Goal: Task Accomplishment & Management: Manage account settings

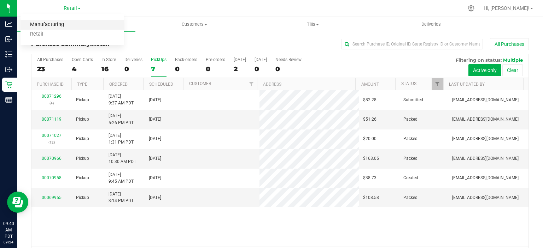
click at [55, 25] on link "Manufacturing" at bounding box center [71, 25] width 103 height 10
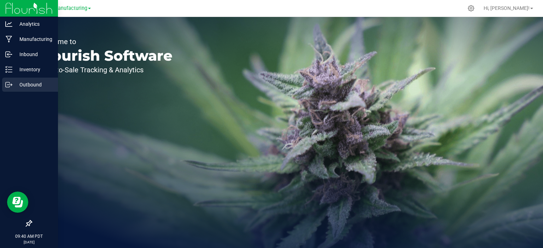
click at [7, 85] on circle at bounding box center [7, 84] width 1 height 1
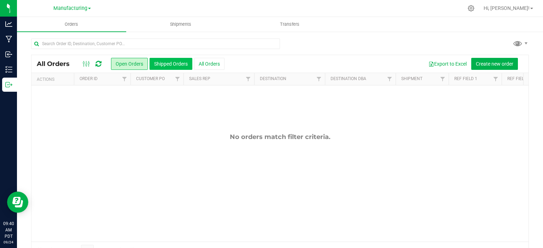
click at [172, 63] on button "Shipped Orders" at bounding box center [170, 64] width 43 height 12
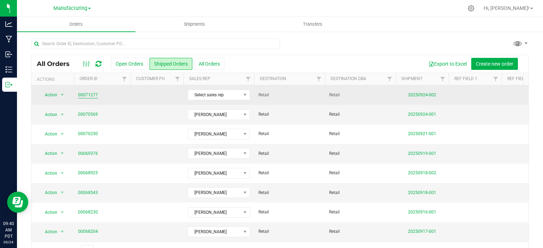
click at [87, 93] on link "00071277" at bounding box center [88, 95] width 20 height 7
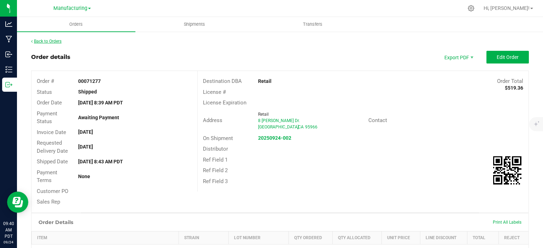
click at [41, 43] on link "Back to Orders" at bounding box center [46, 41] width 30 height 5
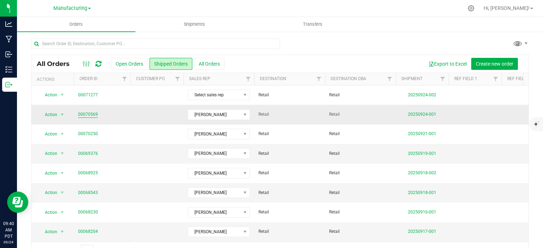
click at [88, 114] on link "00070569" at bounding box center [88, 114] width 20 height 7
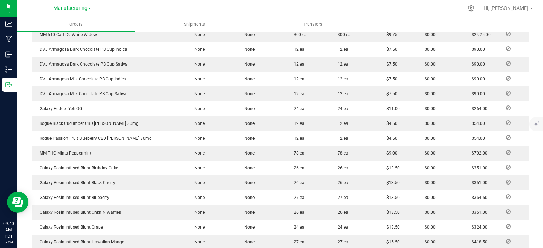
scroll to position [430, 0]
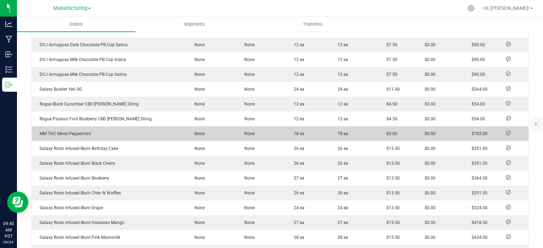
click at [506, 132] on icon at bounding box center [508, 133] width 5 height 4
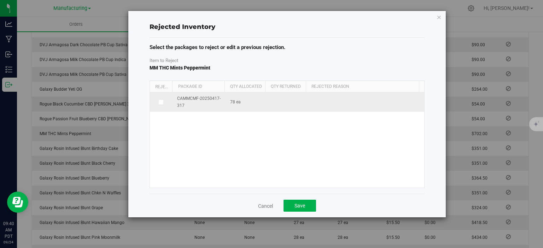
click at [154, 101] on label at bounding box center [161, 103] width 14 height 6
click at [0, 0] on input "checkbox" at bounding box center [0, 0] width 0 height 0
click at [372, 99] on span at bounding box center [361, 103] width 97 height 10
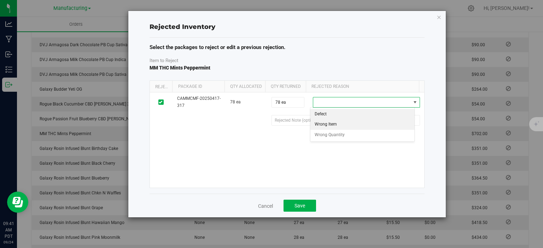
click at [337, 125] on li "Wrong Item" at bounding box center [362, 124] width 104 height 11
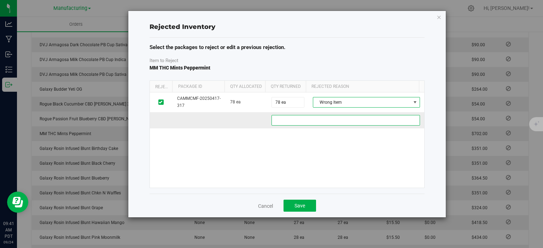
click at [336, 120] on 8464d6bf-3bcf-4666-a136-44869a5e78a6 "text" at bounding box center [345, 120] width 148 height 11
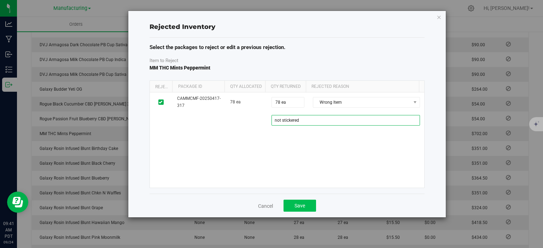
type 8464d6bf-3bcf-4666-a136-44869a5e78a6 "not stickered"
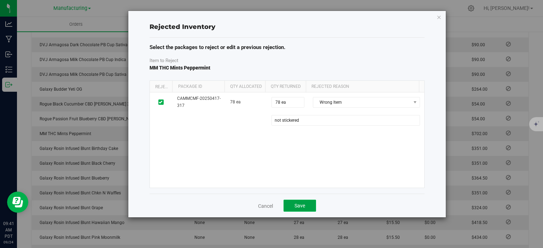
click at [306, 205] on button "Save" at bounding box center [299, 206] width 33 height 12
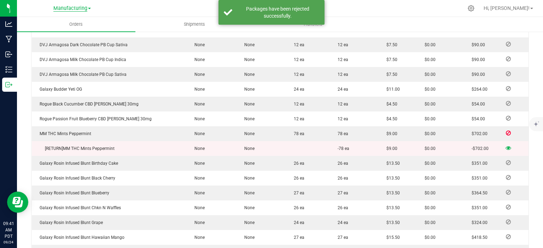
click at [84, 8] on span "Manufacturing" at bounding box center [70, 8] width 34 height 6
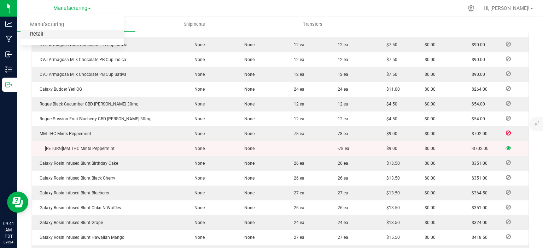
click at [35, 33] on link "Retail" at bounding box center [71, 35] width 103 height 10
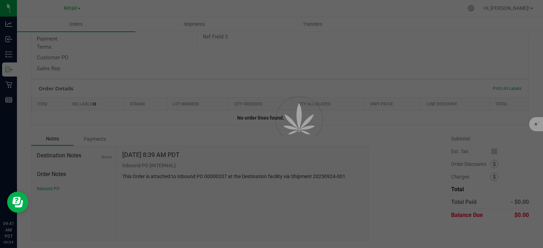
scroll to position [122, 0]
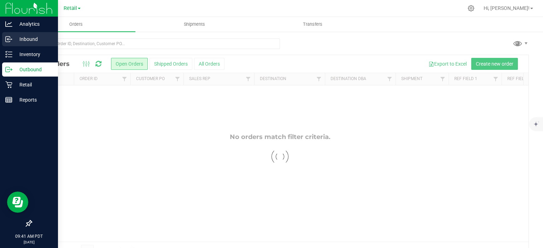
click at [8, 40] on icon at bounding box center [7, 39] width 1 height 1
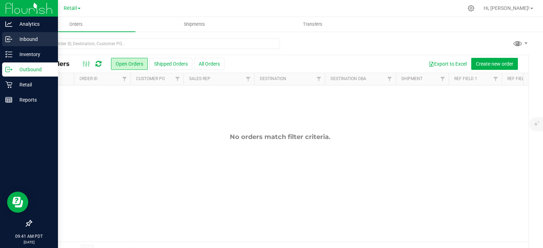
click at [32, 40] on p "Inbound" at bounding box center [33, 39] width 42 height 8
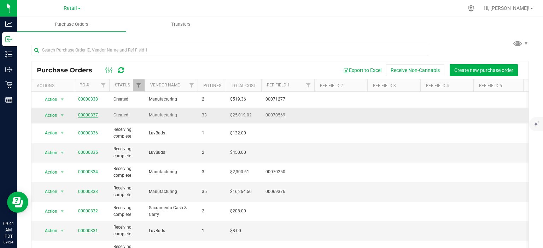
click at [85, 116] on link "00000337" at bounding box center [88, 115] width 20 height 5
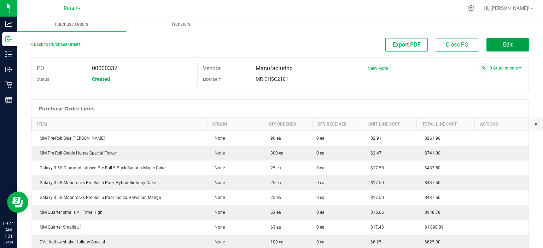
click at [509, 47] on button "Edit" at bounding box center [507, 44] width 42 height 13
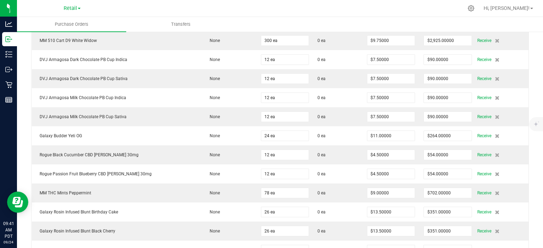
scroll to position [369, 0]
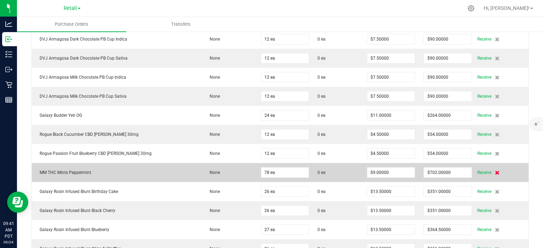
click at [495, 171] on icon at bounding box center [497, 173] width 5 height 4
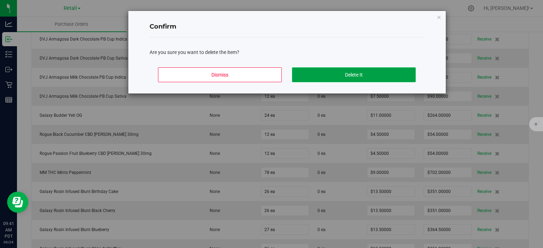
click at [386, 72] on button "Delete It" at bounding box center [354, 74] width 124 height 15
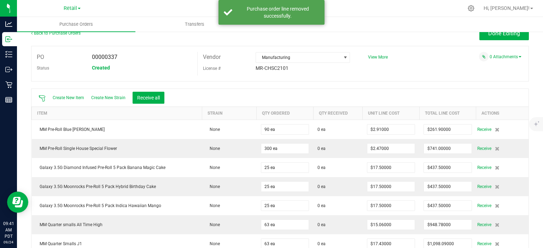
scroll to position [0, 0]
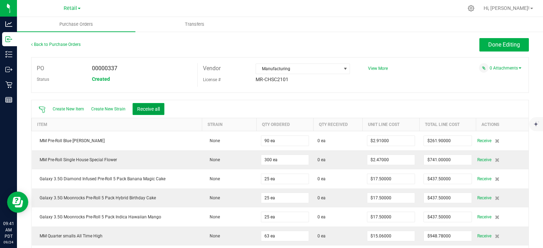
click at [155, 108] on button "Receive all" at bounding box center [149, 109] width 32 height 12
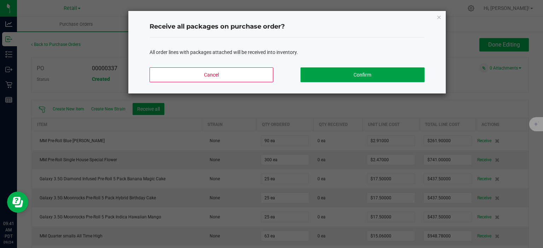
click at [370, 74] on button "Confirm" at bounding box center [362, 74] width 124 height 15
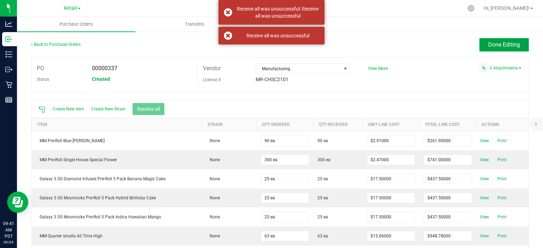
click at [503, 44] on span "Done Editing" at bounding box center [504, 44] width 32 height 7
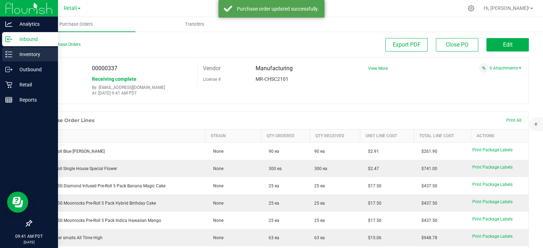
click at [10, 57] on line at bounding box center [10, 57] width 4 height 0
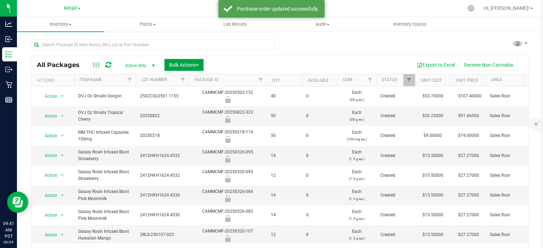
click at [199, 65] on span "button" at bounding box center [197, 65] width 3 height 1
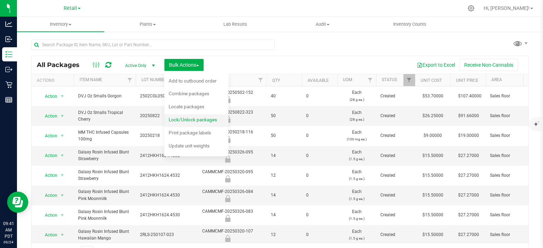
click at [215, 117] on span "Lock/Unlock packages" at bounding box center [193, 120] width 48 height 6
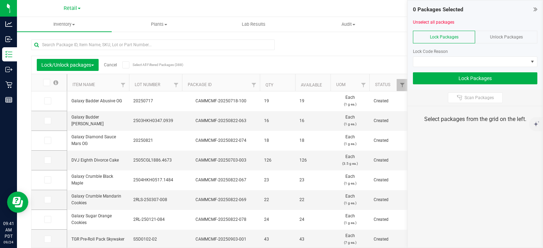
click at [515, 36] on span "Unlock Packages" at bounding box center [506, 37] width 33 height 5
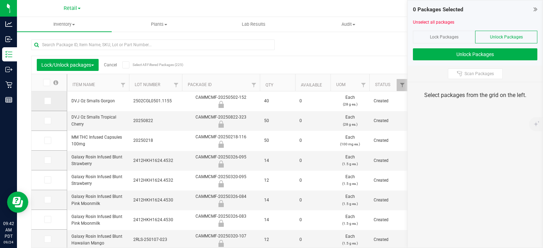
click at [47, 101] on icon at bounding box center [47, 101] width 5 height 0
click at [0, 0] on input "checkbox" at bounding box center [0, 0] width 0 height 0
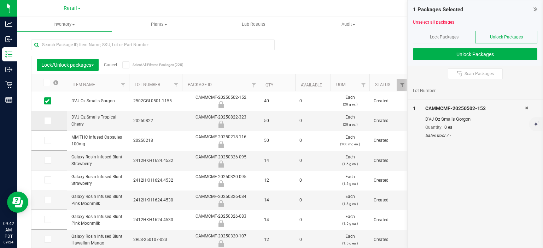
click at [47, 121] on icon at bounding box center [47, 121] width 5 height 0
click at [0, 0] on input "checkbox" at bounding box center [0, 0] width 0 height 0
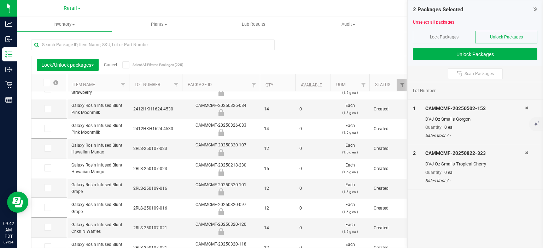
scroll to position [92, 0]
click at [51, 145] on label at bounding box center [49, 147] width 10 height 7
click at [0, 0] on input "checkbox" at bounding box center [0, 0] width 0 height 0
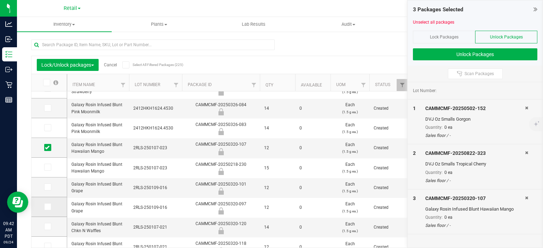
click at [45, 207] on icon at bounding box center [47, 207] width 5 height 0
click at [0, 0] on input "checkbox" at bounding box center [0, 0] width 0 height 0
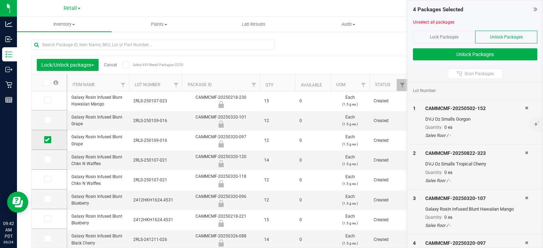
scroll to position [160, 0]
click at [47, 179] on icon at bounding box center [47, 179] width 5 height 0
click at [0, 0] on input "checkbox" at bounding box center [0, 0] width 0 height 0
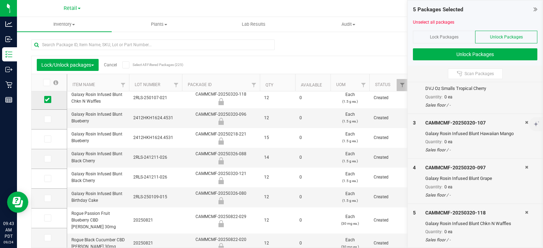
scroll to position [244, 0]
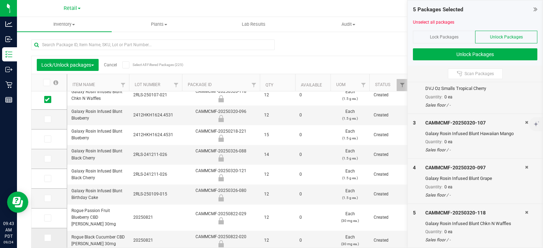
click at [52, 237] on label at bounding box center [49, 238] width 10 height 7
click at [0, 0] on input "checkbox" at bounding box center [0, 0] width 0 height 0
click at [517, 58] on button "Unlock Packages" at bounding box center [475, 54] width 124 height 12
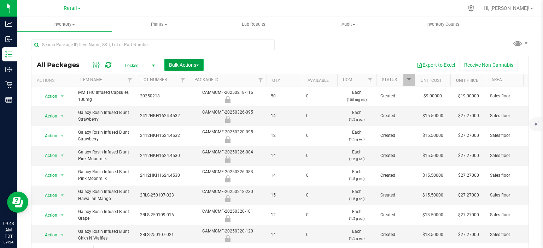
click at [204, 65] on button "Bulk Actions" at bounding box center [183, 65] width 39 height 12
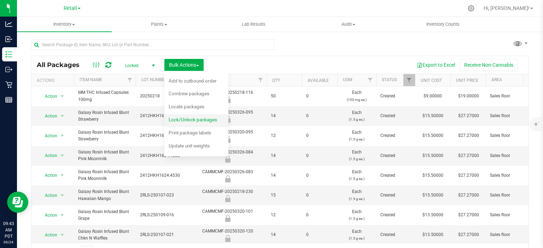
click at [207, 117] on span "Lock/Unlock packages" at bounding box center [193, 120] width 48 height 6
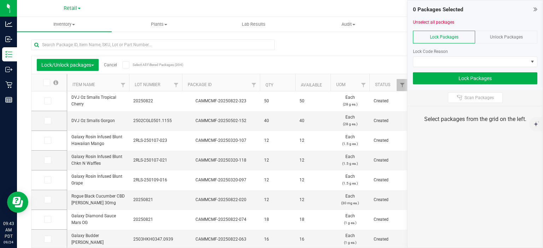
click at [517, 36] on span "Unlock Packages" at bounding box center [506, 37] width 33 height 5
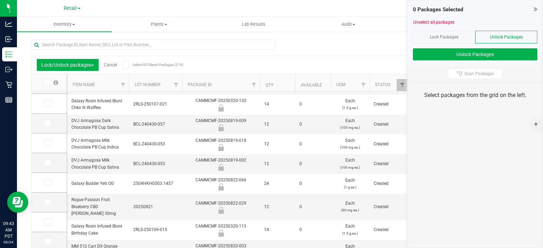
scroll to position [239, 0]
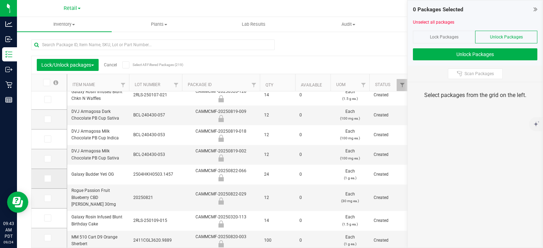
click at [46, 179] on icon at bounding box center [47, 179] width 5 height 0
click at [0, 0] on input "checkbox" at bounding box center [0, 0] width 0 height 0
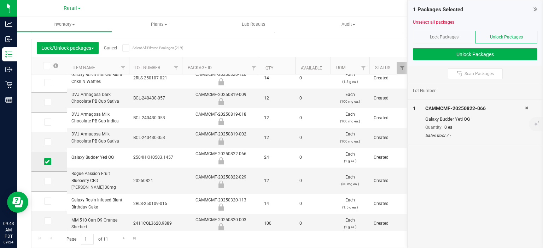
scroll to position [22, 0]
click at [482, 60] on button "Unlock Packages" at bounding box center [475, 54] width 124 height 12
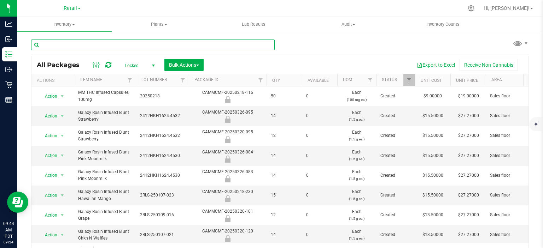
click at [170, 45] on input "text" at bounding box center [152, 45] width 243 height 11
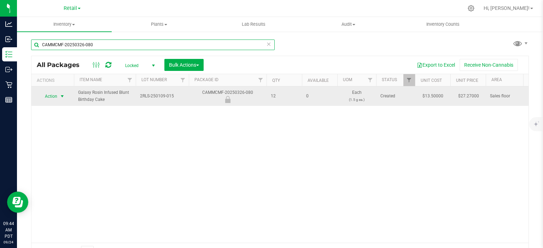
type input "CAMMCMF-20250326-080"
click at [62, 96] on span "select" at bounding box center [62, 97] width 6 height 6
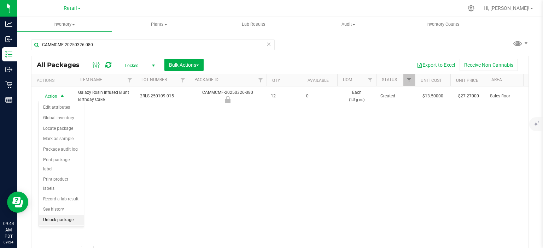
click at [69, 215] on li "Unlock package" at bounding box center [61, 220] width 45 height 11
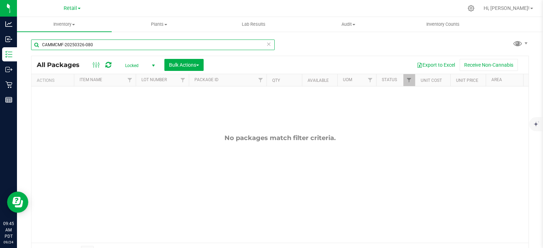
click at [261, 45] on input "CAMMCMF-20250326-080" at bounding box center [152, 45] width 243 height 11
click at [266, 45] on icon at bounding box center [268, 44] width 5 height 8
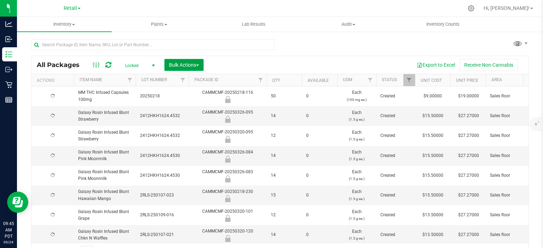
click at [199, 65] on span "button" at bounding box center [197, 65] width 3 height 1
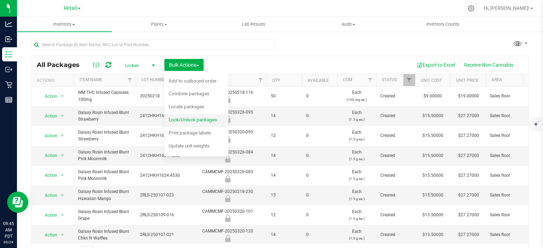
click at [211, 122] on span "Lock/Unlock packages" at bounding box center [193, 120] width 48 height 6
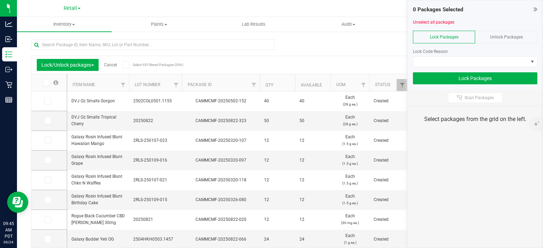
click at [498, 39] on span "Unlock Packages" at bounding box center [506, 37] width 33 height 5
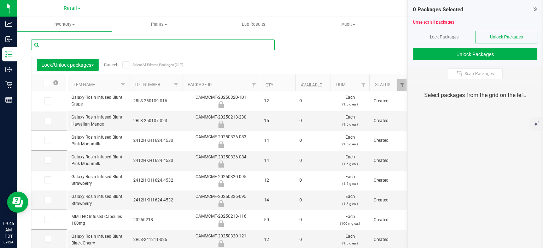
click at [215, 42] on input "text" at bounding box center [152, 45] width 243 height 11
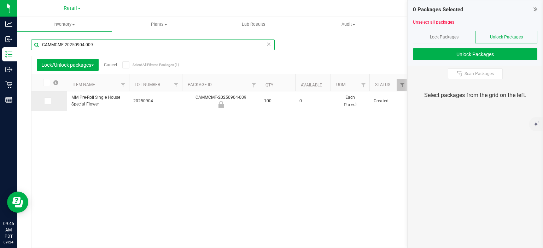
type input "CAMMCMF-20250904-009"
click at [45, 100] on span at bounding box center [47, 101] width 7 height 7
click at [0, 0] on input "checkbox" at bounding box center [0, 0] width 0 height 0
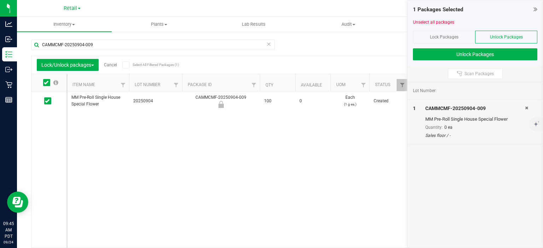
click at [266, 43] on icon at bounding box center [268, 44] width 5 height 8
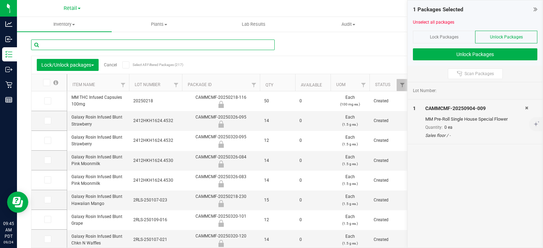
click at [243, 43] on input "text" at bounding box center [152, 45] width 243 height 11
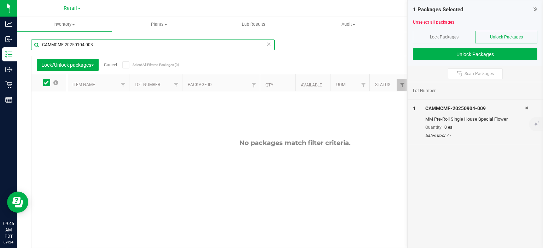
type input "CAMMCMF-20250104-003"
click at [266, 45] on icon at bounding box center [268, 44] width 5 height 8
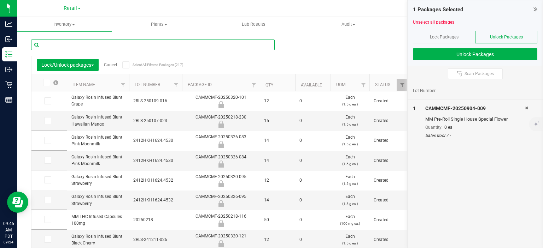
click at [177, 44] on input "text" at bounding box center [152, 45] width 243 height 11
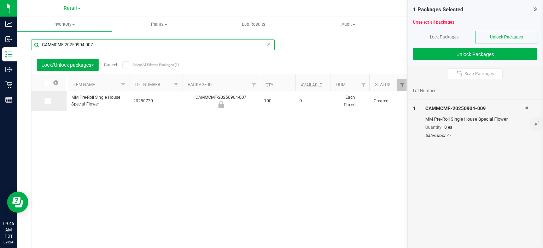
type input "CAMMCMF-20250904-007"
click at [46, 101] on icon at bounding box center [47, 101] width 5 height 0
click at [0, 0] on input "checkbox" at bounding box center [0, 0] width 0 height 0
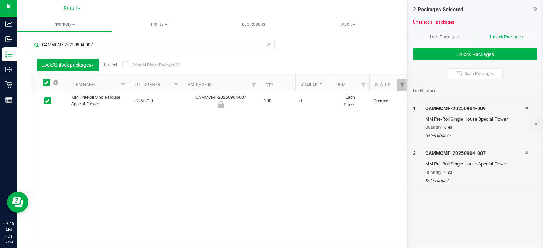
click at [266, 43] on icon at bounding box center [268, 44] width 5 height 8
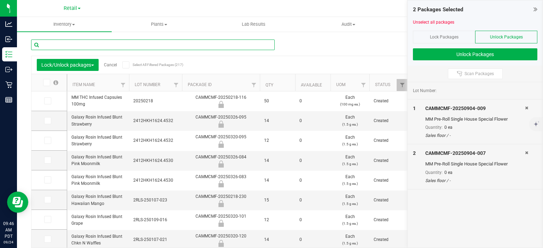
click at [209, 46] on input "text" at bounding box center [152, 45] width 243 height 11
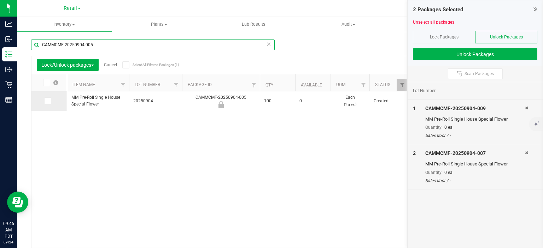
type input "CAMMCMF-20250904-005"
click at [48, 101] on icon at bounding box center [47, 101] width 5 height 0
click at [0, 0] on input "checkbox" at bounding box center [0, 0] width 0 height 0
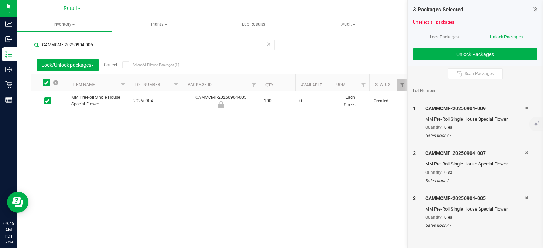
click at [266, 43] on icon at bounding box center [268, 44] width 5 height 8
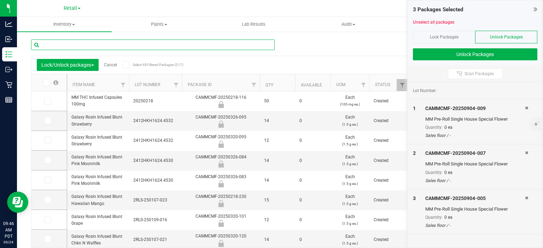
click at [180, 47] on input "text" at bounding box center [152, 45] width 243 height 11
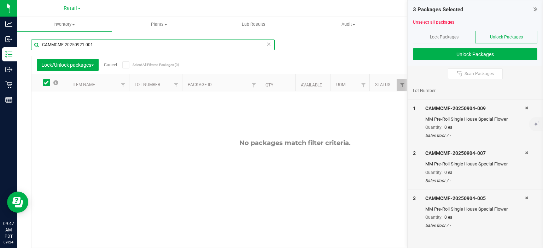
type input "CAMMCMF-20250921-001"
click at [210, 187] on div "No packages match filter criteria." at bounding box center [295, 194] width 456 height 204
click at [266, 47] on icon at bounding box center [268, 44] width 5 height 8
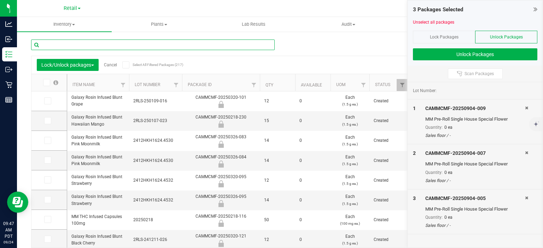
click at [205, 47] on input "text" at bounding box center [152, 45] width 243 height 11
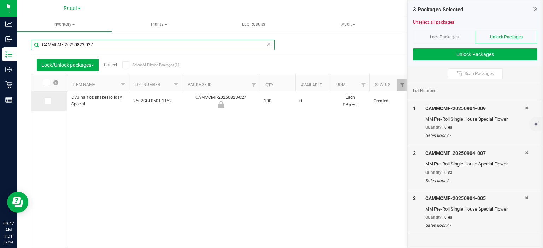
type input "CAMMCMF-20250823-027"
click at [51, 103] on label at bounding box center [49, 101] width 10 height 7
click at [0, 0] on input "checkbox" at bounding box center [0, 0] width 0 height 0
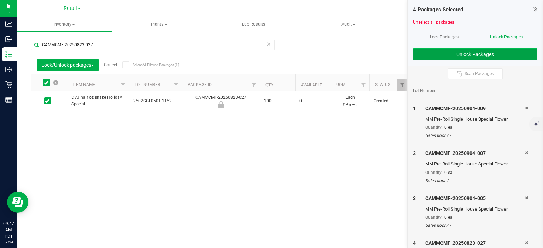
click at [489, 54] on button "Unlock Packages" at bounding box center [475, 54] width 124 height 12
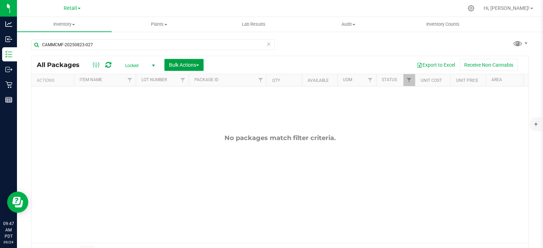
click at [202, 61] on button "Bulk Actions" at bounding box center [183, 65] width 39 height 12
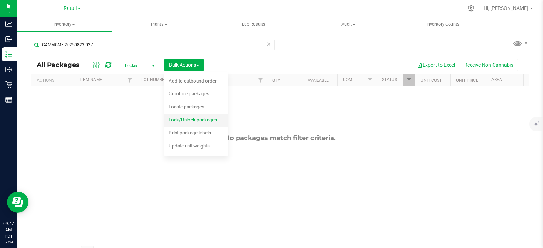
click at [215, 117] on span "Lock/Unlock packages" at bounding box center [193, 120] width 48 height 6
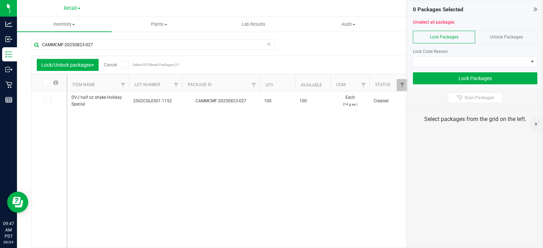
click at [268, 45] on icon at bounding box center [268, 44] width 5 height 8
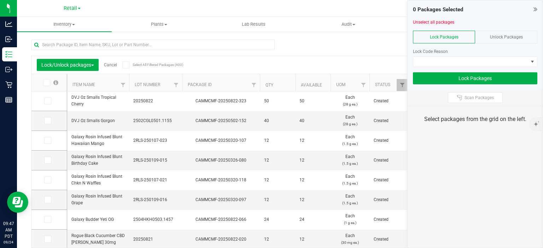
click at [506, 36] on span "Unlock Packages" at bounding box center [506, 37] width 33 height 5
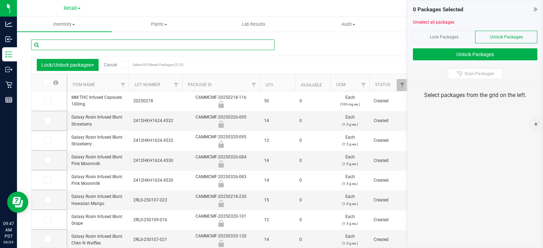
click at [107, 47] on input "text" at bounding box center [152, 45] width 243 height 11
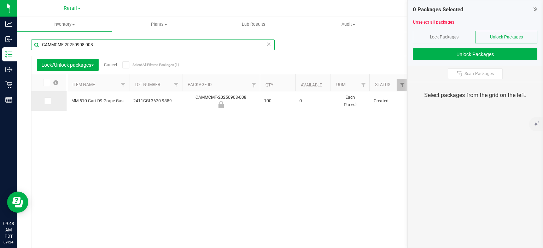
type input "CAMMCMF-20250908-008"
click at [47, 101] on icon at bounding box center [47, 101] width 5 height 0
click at [0, 0] on input "checkbox" at bounding box center [0, 0] width 0 height 0
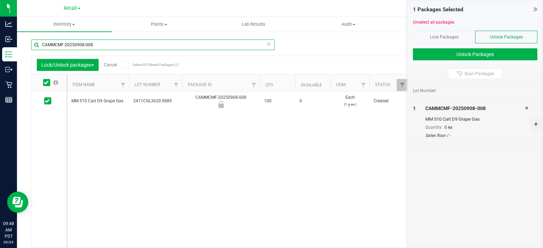
click at [263, 45] on input "CAMMCMF-20250908-008" at bounding box center [152, 45] width 243 height 11
click at [263, 47] on input "CAMMCMF-20250908-008" at bounding box center [152, 45] width 243 height 11
click at [266, 44] on icon at bounding box center [268, 44] width 5 height 8
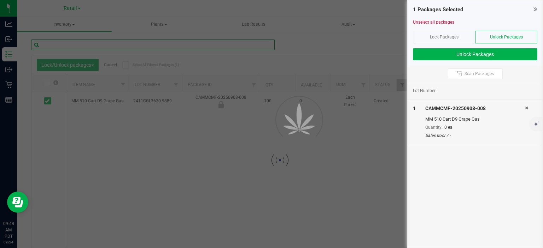
click at [193, 47] on input "text" at bounding box center [152, 45] width 243 height 11
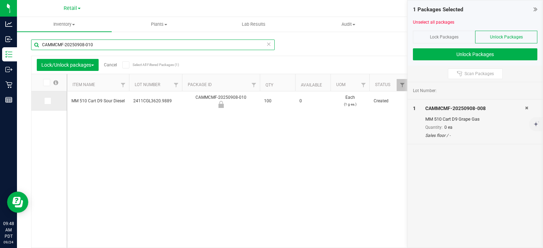
type input "CAMMCMF-20250908-010"
click at [47, 101] on icon at bounding box center [47, 101] width 5 height 0
click at [0, 0] on input "checkbox" at bounding box center [0, 0] width 0 height 0
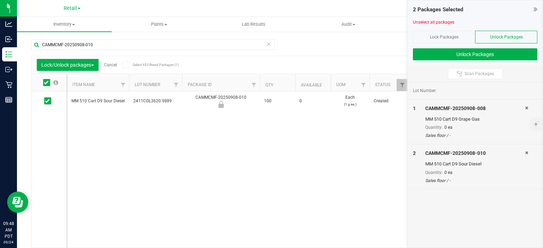
click at [267, 45] on icon at bounding box center [268, 44] width 5 height 8
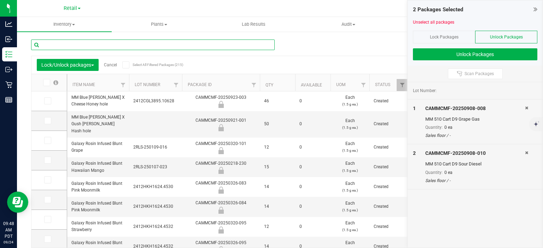
click at [169, 46] on input "text" at bounding box center [152, 45] width 243 height 11
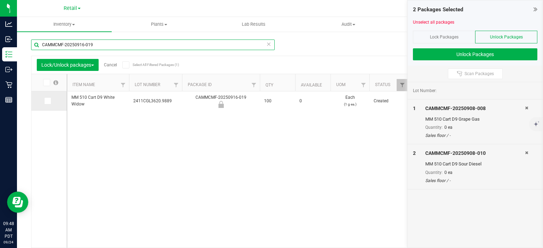
type input "CAMMCMF-20250916-019"
click at [45, 101] on icon at bounding box center [47, 101] width 5 height 0
click at [0, 0] on input "checkbox" at bounding box center [0, 0] width 0 height 0
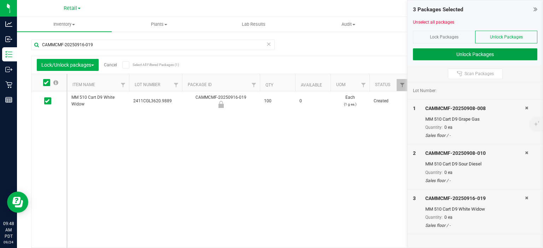
click at [500, 60] on button "Unlock Packages" at bounding box center [475, 54] width 124 height 12
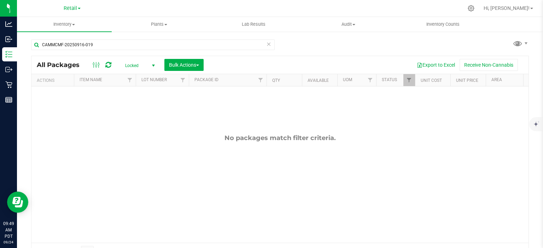
click at [266, 43] on icon at bounding box center [268, 44] width 5 height 8
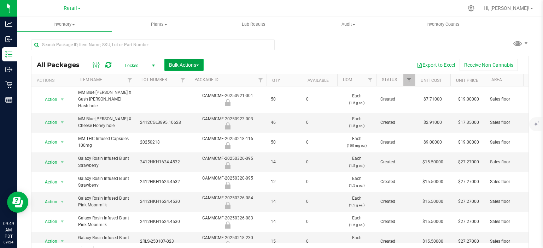
click at [204, 63] on button "Bulk Actions" at bounding box center [183, 65] width 39 height 12
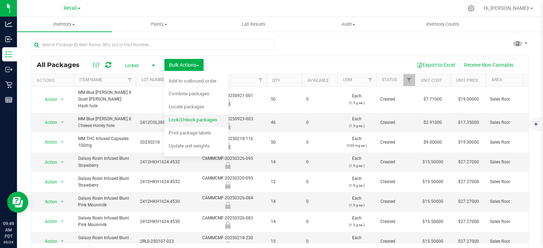
click at [212, 121] on span "Lock/Unlock packages" at bounding box center [193, 120] width 48 height 6
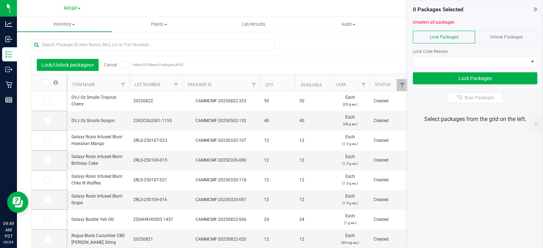
click at [512, 35] on span "Unlock Packages" at bounding box center [506, 37] width 33 height 5
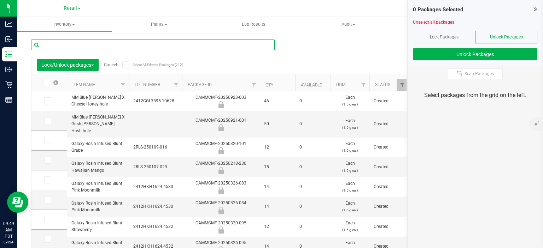
click at [140, 44] on input "text" at bounding box center [152, 45] width 243 height 11
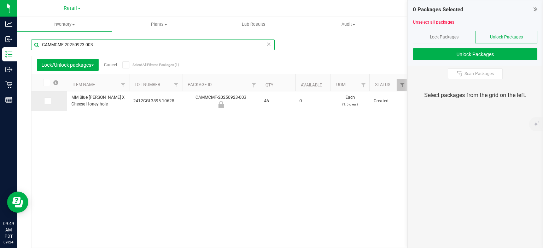
type input "CAMMCMF-20250923-003"
click at [47, 101] on icon at bounding box center [47, 101] width 5 height 0
click at [0, 0] on input "checkbox" at bounding box center [0, 0] width 0 height 0
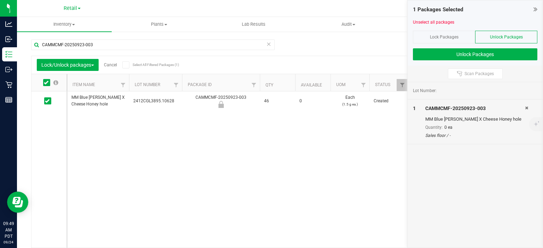
click at [266, 43] on icon at bounding box center [268, 44] width 5 height 8
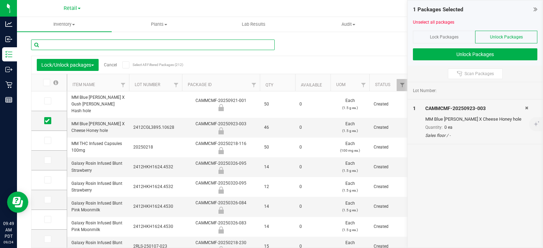
click at [131, 42] on input "text" at bounding box center [152, 45] width 243 height 11
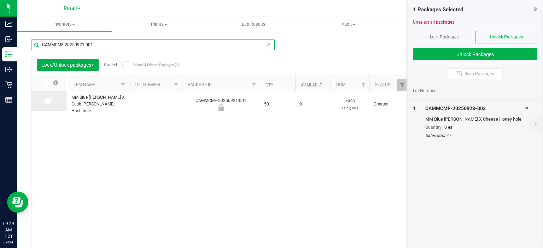
type input "CAMMCMF-20250921-001"
click at [47, 101] on icon at bounding box center [47, 101] width 5 height 0
click at [0, 0] on input "checkbox" at bounding box center [0, 0] width 0 height 0
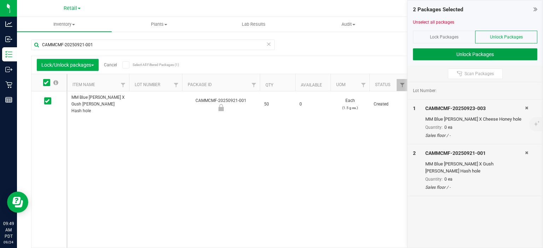
click at [498, 59] on button "Unlock Packages" at bounding box center [475, 54] width 124 height 12
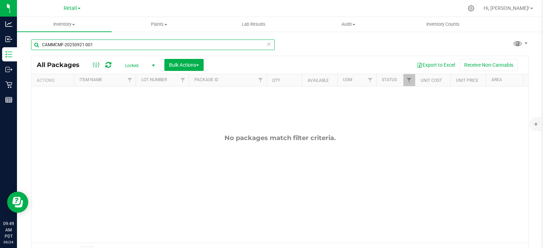
click at [260, 46] on input "CAMMCMF-20250921-001" at bounding box center [152, 45] width 243 height 11
click at [266, 42] on icon at bounding box center [268, 44] width 5 height 8
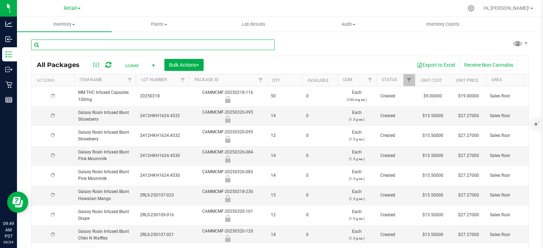
click at [127, 44] on input "text" at bounding box center [152, 45] width 243 height 11
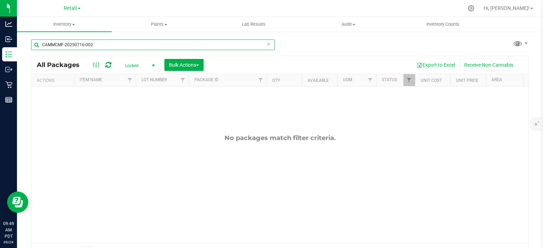
type input "CAMMCMF-20250716-002"
click at [154, 63] on span "select" at bounding box center [154, 66] width 6 height 6
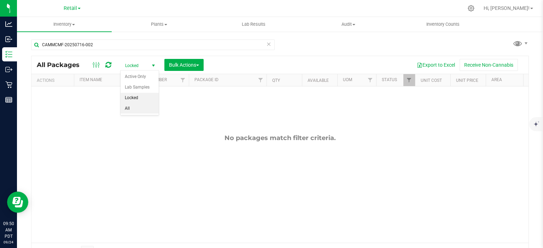
click at [127, 108] on li "All" at bounding box center [140, 109] width 38 height 11
click at [266, 43] on icon at bounding box center [268, 44] width 5 height 8
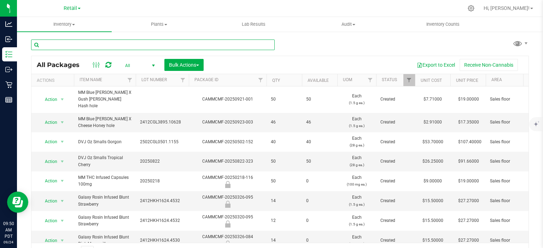
click at [150, 44] on input "text" at bounding box center [152, 45] width 243 height 11
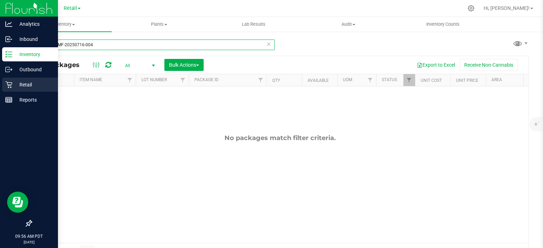
type input "CAMMCMF-20250716-004"
click at [11, 85] on icon at bounding box center [8, 84] width 7 height 7
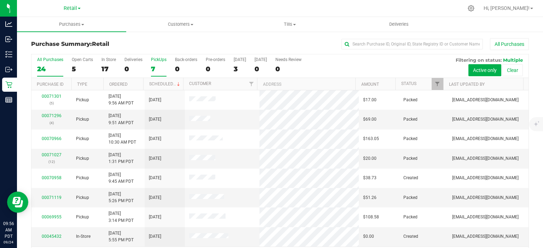
click at [153, 69] on div "7" at bounding box center [159, 69] width 16 height 8
click at [0, 0] on input "PickUps 7" at bounding box center [0, 0] width 0 height 0
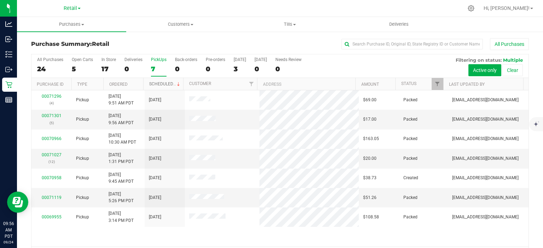
click at [165, 83] on link "Scheduled" at bounding box center [165, 84] width 32 height 5
click at [182, 65] on div "0" at bounding box center [186, 69] width 22 height 8
click at [0, 0] on input "Back-orders 0" at bounding box center [0, 0] width 0 height 0
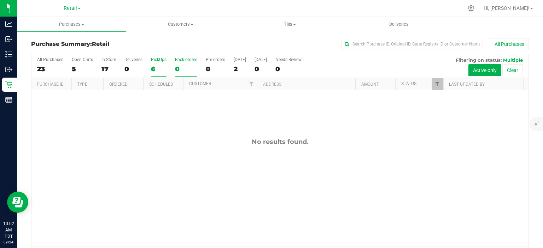
click at [153, 71] on div "6" at bounding box center [159, 69] width 16 height 8
click at [0, 0] on input "PickUps 6" at bounding box center [0, 0] width 0 height 0
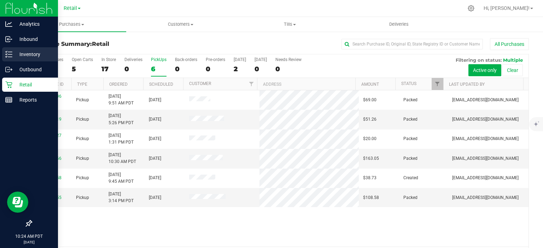
click at [10, 54] on line at bounding box center [10, 54] width 4 height 0
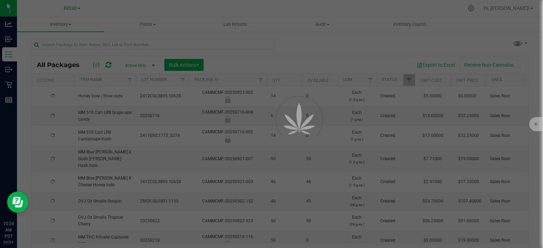
click at [199, 63] on div at bounding box center [271, 124] width 543 height 248
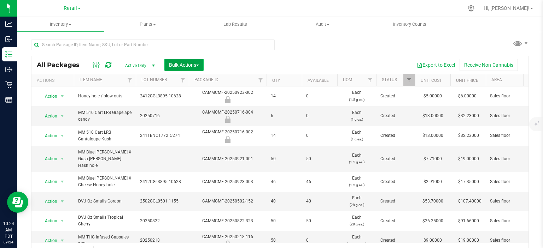
click at [199, 65] on span "button" at bounding box center [197, 65] width 3 height 1
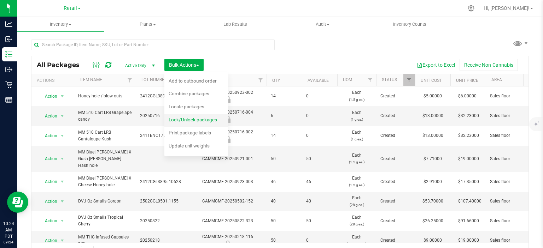
click at [211, 119] on span "Lock/Unlock packages" at bounding box center [193, 120] width 48 height 6
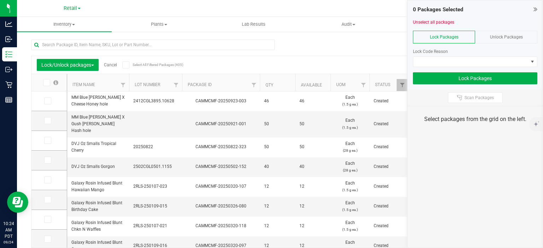
click at [510, 39] on span "Unlock Packages" at bounding box center [506, 37] width 33 height 5
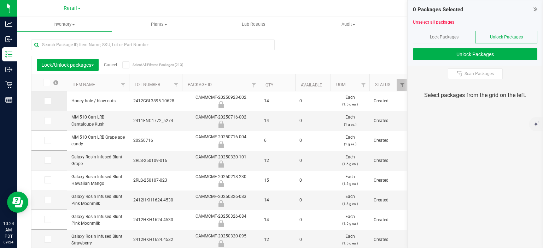
click at [46, 101] on icon at bounding box center [47, 101] width 5 height 0
click at [0, 0] on input "checkbox" at bounding box center [0, 0] width 0 height 0
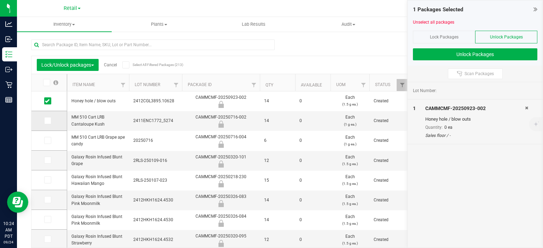
click at [49, 121] on icon at bounding box center [47, 121] width 5 height 0
click at [0, 0] on input "checkbox" at bounding box center [0, 0] width 0 height 0
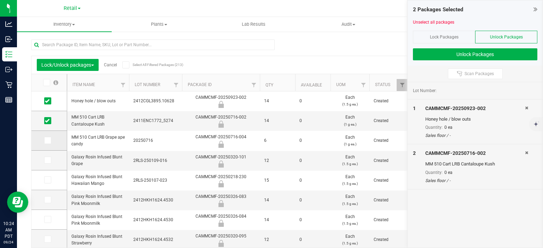
click at [47, 141] on icon at bounding box center [47, 141] width 5 height 0
click at [0, 0] on input "checkbox" at bounding box center [0, 0] width 0 height 0
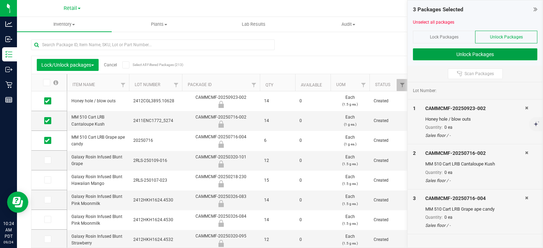
click at [480, 53] on button "Unlock Packages" at bounding box center [475, 54] width 124 height 12
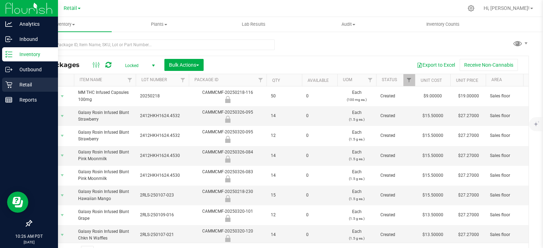
click at [11, 82] on icon at bounding box center [8, 84] width 7 height 7
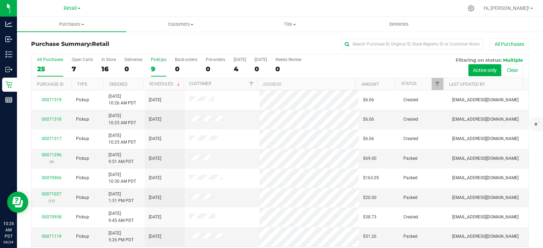
click at [154, 66] on div "9" at bounding box center [159, 69] width 16 height 8
click at [0, 0] on input "PickUps 9" at bounding box center [0, 0] width 0 height 0
click at [165, 84] on link "Scheduled" at bounding box center [165, 84] width 32 height 5
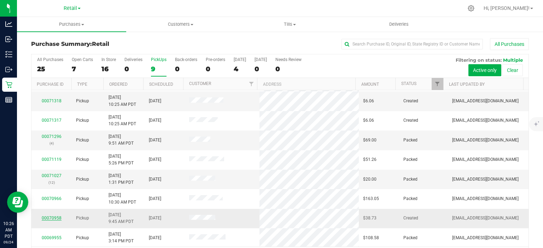
click at [55, 216] on link "00070958" at bounding box center [52, 218] width 20 height 5
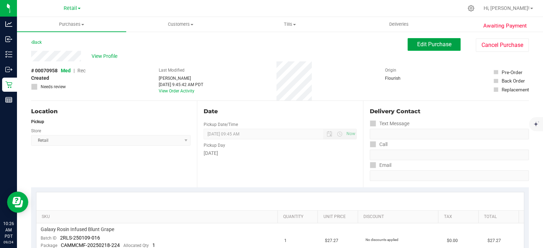
click at [437, 41] on span "Edit Purchase" at bounding box center [434, 44] width 34 height 7
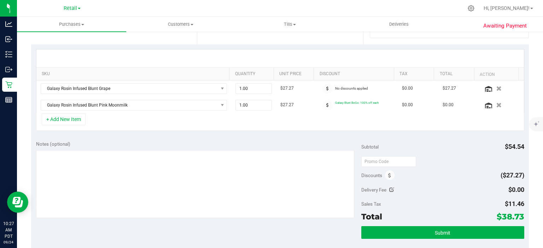
scroll to position [144, 0]
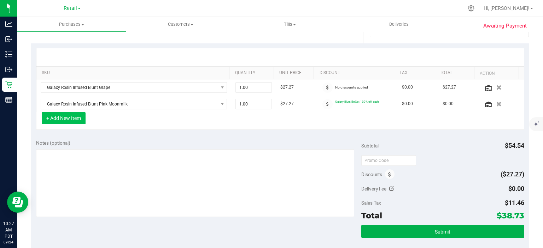
click at [75, 116] on button "+ Add New Item" at bounding box center [64, 118] width 44 height 12
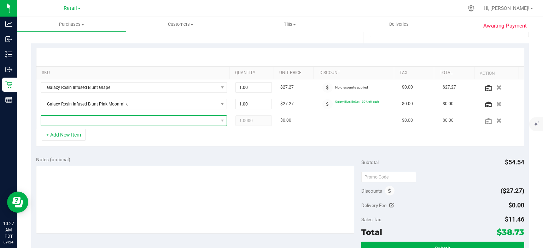
click at [144, 122] on span "NO DATA FOUND" at bounding box center [129, 121] width 177 height 10
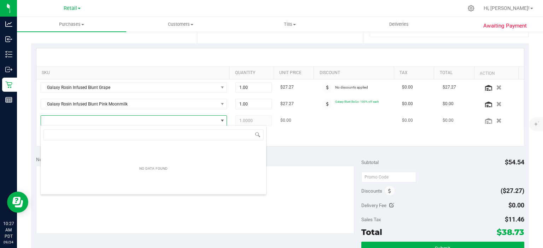
scroll to position [10, 180]
type input "r"
type input "blow"
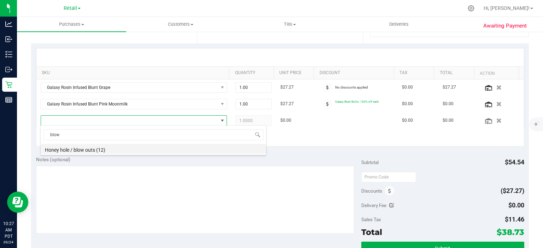
click at [114, 149] on li "Honey hole / blow outs (12)" at bounding box center [153, 149] width 225 height 10
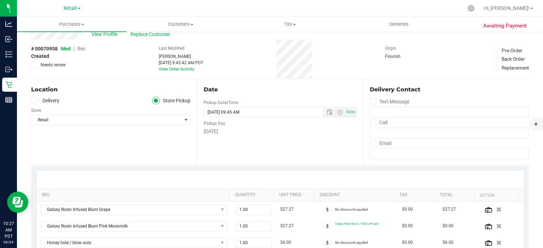
scroll to position [0, 0]
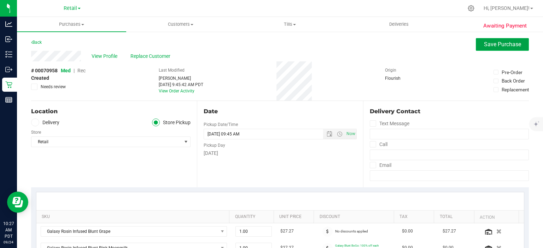
click at [494, 46] on span "Save Purchase" at bounding box center [502, 44] width 37 height 7
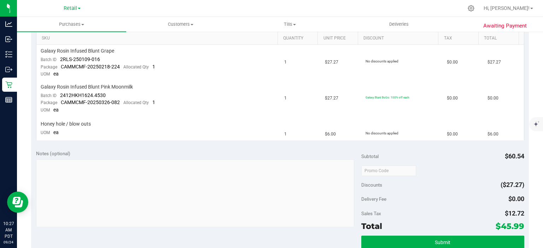
scroll to position [186, 0]
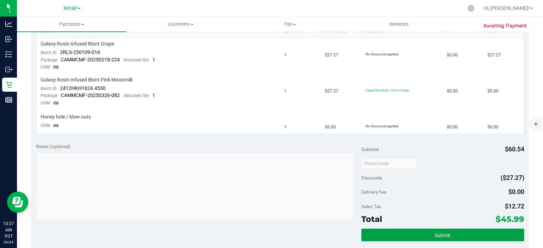
click at [449, 235] on button "Submit" at bounding box center [442, 235] width 163 height 13
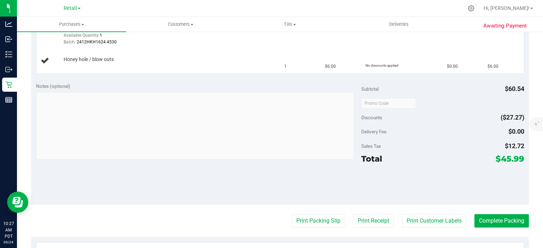
scroll to position [254, 0]
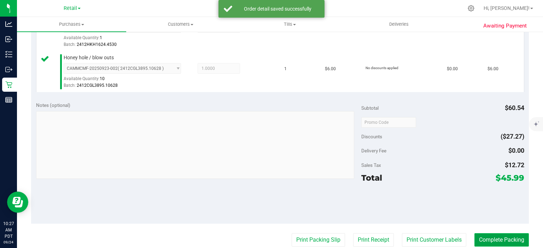
click at [505, 236] on button "Complete Packing" at bounding box center [501, 240] width 54 height 13
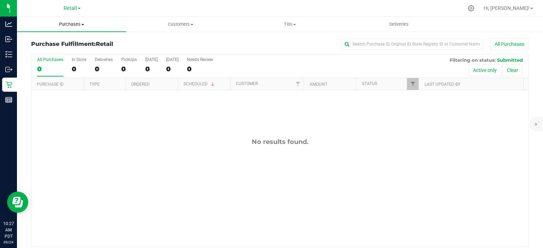
click at [83, 24] on span at bounding box center [82, 24] width 3 height 1
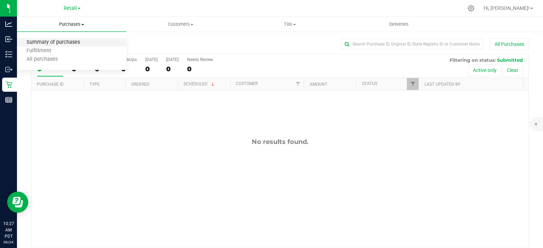
click at [63, 40] on span "Summary of purchases" at bounding box center [53, 43] width 72 height 6
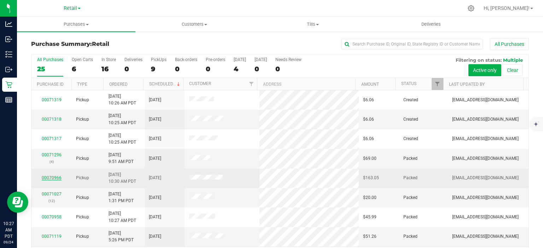
click at [49, 177] on link "00070966" at bounding box center [52, 178] width 20 height 5
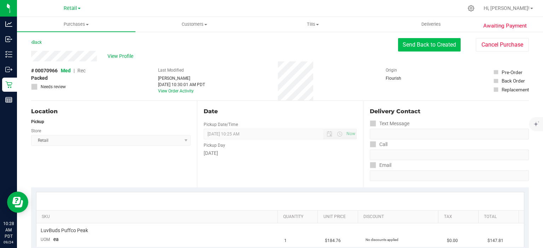
click at [428, 46] on button "Send Back to Created" at bounding box center [429, 44] width 63 height 13
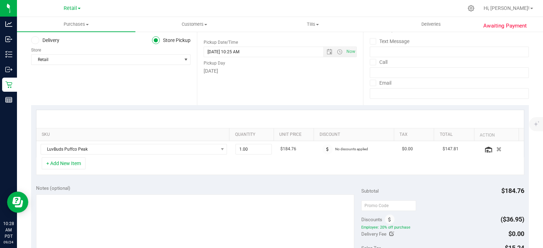
scroll to position [136, 0]
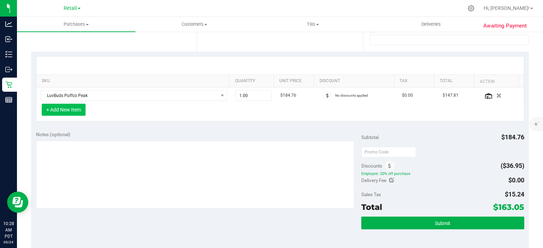
click at [62, 108] on button "+ Add New Item" at bounding box center [64, 110] width 44 height 12
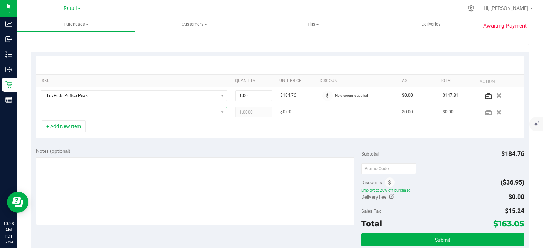
click at [202, 114] on span "NO DATA FOUND" at bounding box center [129, 112] width 177 height 10
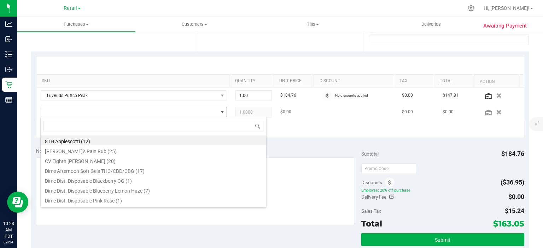
scroll to position [10, 180]
type input "blow"
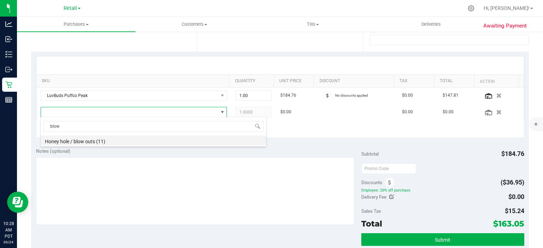
click at [109, 143] on li "Honey hole / blow outs (11)" at bounding box center [153, 141] width 225 height 10
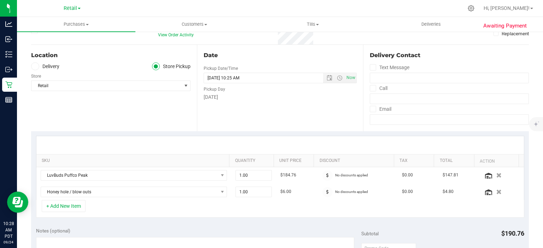
scroll to position [0, 0]
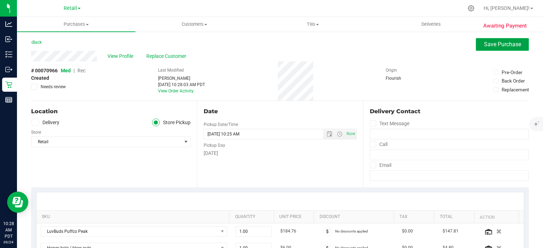
click at [490, 43] on span "Save Purchase" at bounding box center [502, 44] width 37 height 7
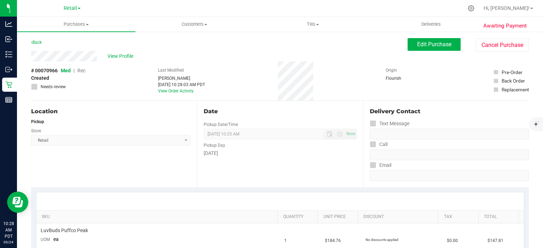
click at [84, 71] on span "Rec" at bounding box center [81, 71] width 8 height 6
click at [435, 46] on span "Edit Purchase" at bounding box center [434, 44] width 34 height 7
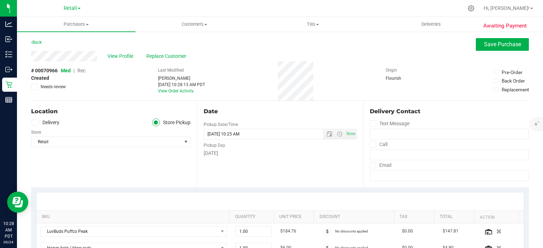
click at [81, 71] on span "Rec" at bounding box center [81, 71] width 8 height 6
click at [82, 72] on span "Rec" at bounding box center [81, 71] width 8 height 6
click at [500, 46] on span "Save Purchase" at bounding box center [502, 44] width 37 height 7
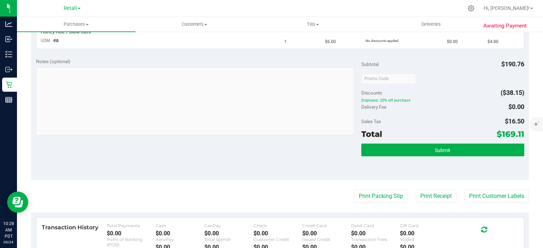
scroll to position [224, 0]
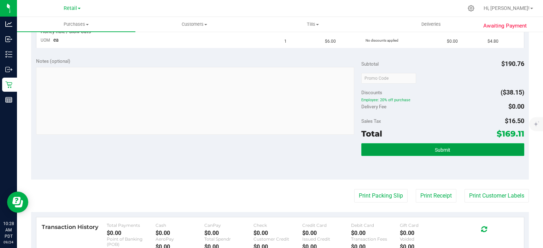
click at [446, 147] on span "Submit" at bounding box center [443, 150] width 16 height 6
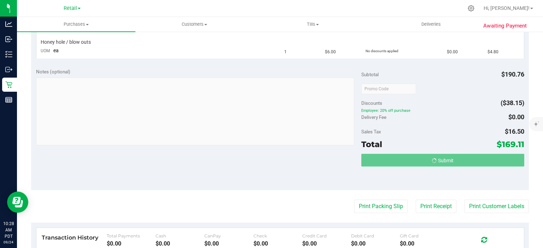
scroll to position [202, 0]
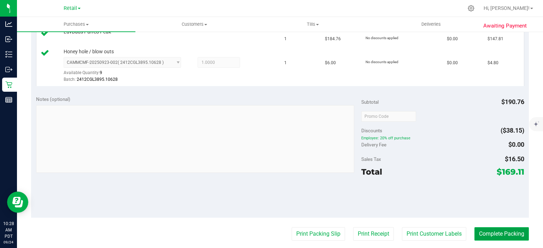
click at [496, 234] on button "Complete Packing" at bounding box center [501, 234] width 54 height 13
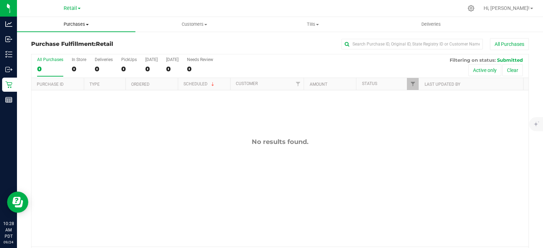
click at [78, 25] on span "Purchases" at bounding box center [76, 24] width 118 height 6
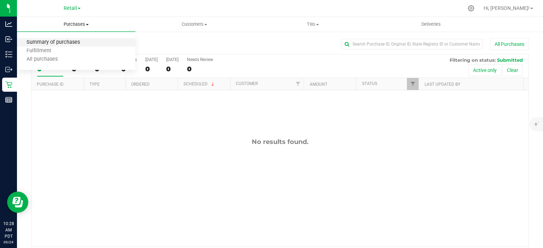
click at [70, 45] on span "Summary of purchases" at bounding box center [53, 43] width 72 height 6
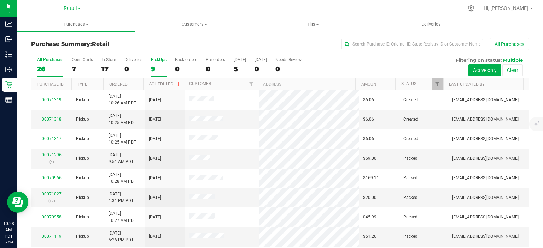
click at [154, 68] on div "9" at bounding box center [159, 69] width 16 height 8
click at [0, 0] on input "PickUps 9" at bounding box center [0, 0] width 0 height 0
click at [166, 82] on link "Scheduled" at bounding box center [165, 84] width 32 height 5
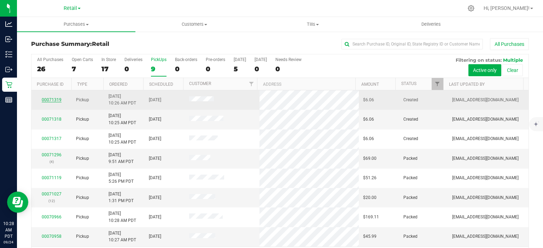
click at [53, 99] on link "00071319" at bounding box center [52, 100] width 20 height 5
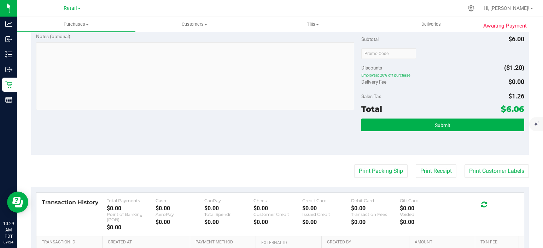
scroll to position [242, 0]
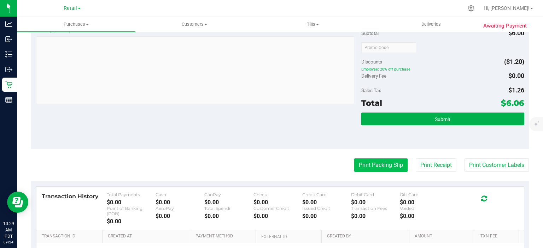
click at [373, 163] on button "Print Packing Slip" at bounding box center [380, 165] width 53 height 13
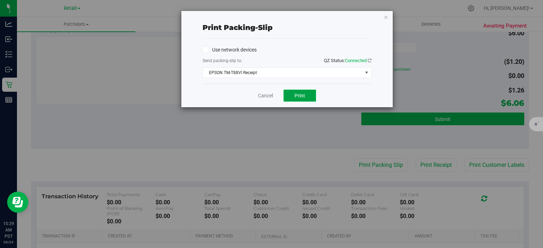
click at [300, 95] on span "Print" at bounding box center [299, 96] width 11 height 6
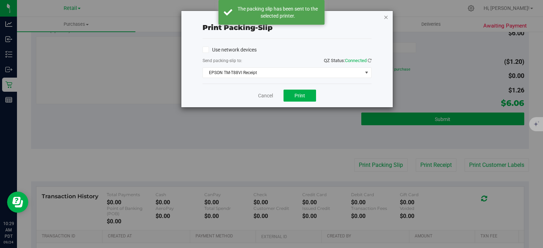
click at [387, 15] on icon "button" at bounding box center [385, 17] width 5 height 8
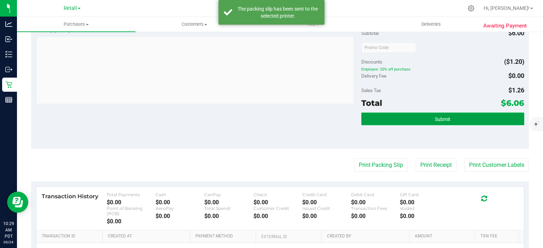
click at [437, 119] on span "Submit" at bounding box center [443, 120] width 16 height 6
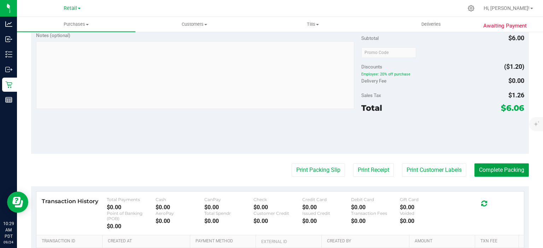
click at [495, 166] on button "Complete Packing" at bounding box center [501, 170] width 54 height 13
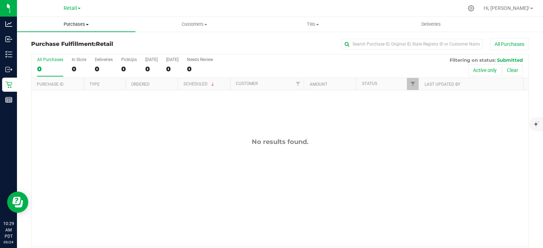
click at [80, 23] on span "Purchases" at bounding box center [76, 24] width 118 height 6
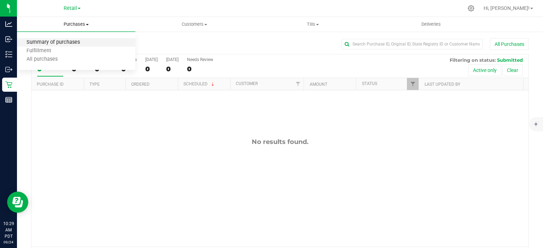
click at [70, 43] on span "Summary of purchases" at bounding box center [53, 43] width 72 height 6
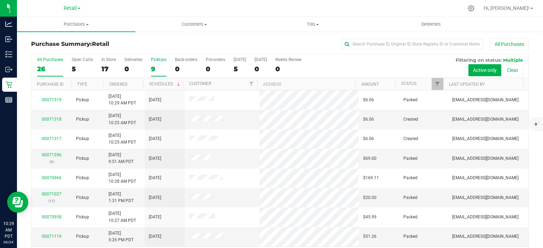
click at [154, 67] on div "9" at bounding box center [159, 69] width 16 height 8
click at [0, 0] on input "PickUps 9" at bounding box center [0, 0] width 0 height 0
click at [165, 82] on link "Scheduled" at bounding box center [165, 84] width 32 height 5
click at [53, 119] on link "00071318" at bounding box center [52, 119] width 20 height 5
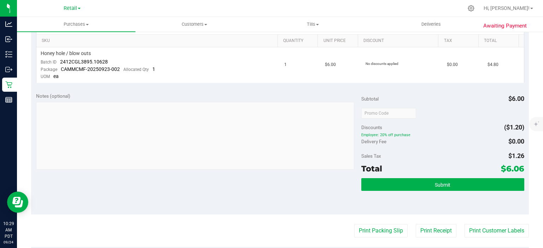
scroll to position [184, 0]
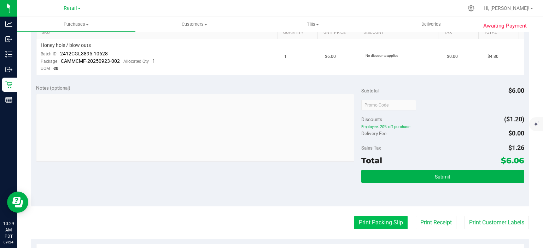
click at [379, 219] on button "Print Packing Slip" at bounding box center [380, 222] width 53 height 13
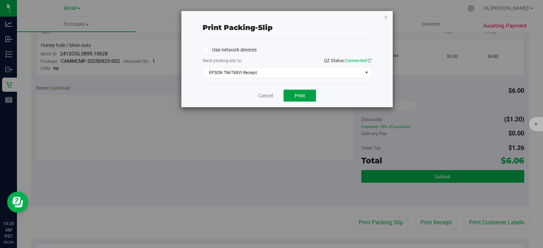
click at [307, 95] on button "Print" at bounding box center [299, 96] width 33 height 12
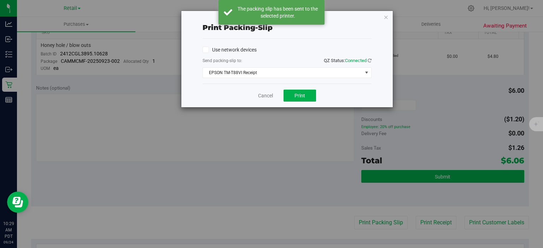
click at [447, 178] on div "Print packing-slip Use network devices Send packing-slip to: QZ Status: Connect…" at bounding box center [274, 124] width 548 height 248
click at [384, 18] on icon "button" at bounding box center [385, 17] width 5 height 8
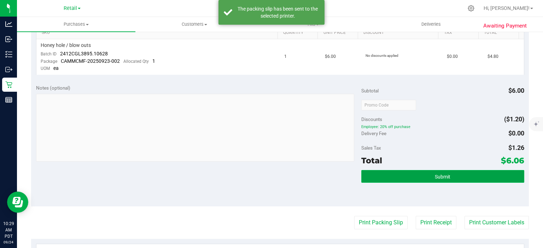
click at [463, 181] on button "Submit" at bounding box center [442, 176] width 163 height 13
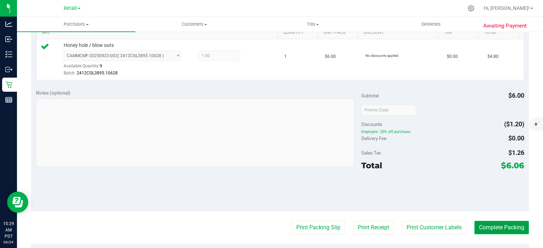
click at [496, 229] on button "Complete Packing" at bounding box center [501, 227] width 54 height 13
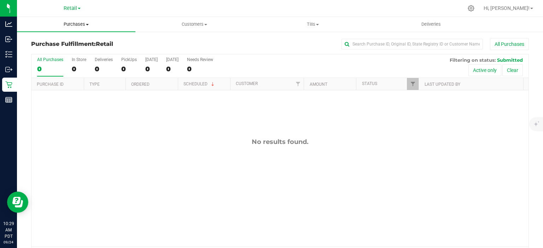
click at [75, 22] on span "Purchases" at bounding box center [76, 24] width 118 height 6
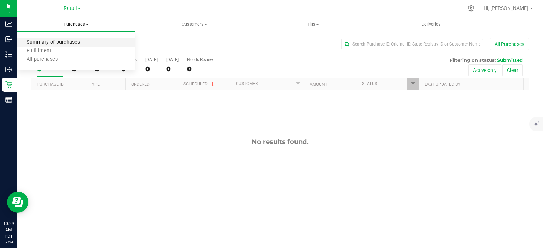
click at [59, 41] on span "Summary of purchases" at bounding box center [53, 43] width 72 height 6
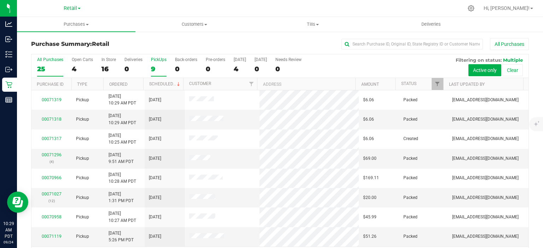
click at [153, 69] on div "9" at bounding box center [159, 69] width 16 height 8
click at [0, 0] on input "PickUps 9" at bounding box center [0, 0] width 0 height 0
click at [167, 84] on link "Scheduled" at bounding box center [165, 84] width 32 height 5
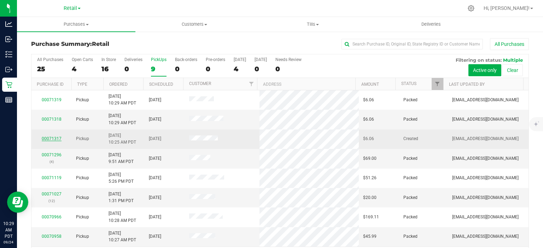
click at [48, 140] on link "00071317" at bounding box center [52, 138] width 20 height 5
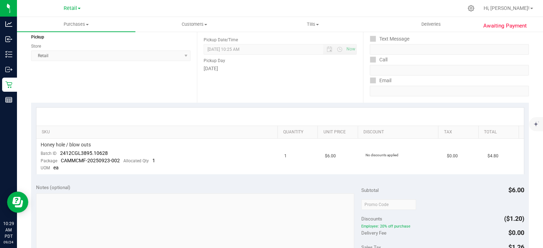
scroll to position [181, 0]
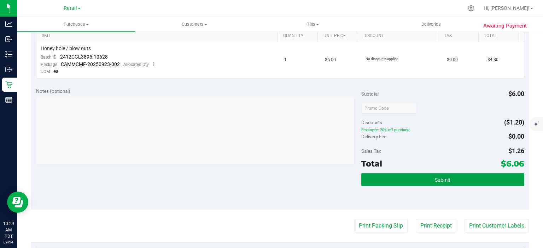
click at [442, 177] on span "Submit" at bounding box center [443, 180] width 16 height 6
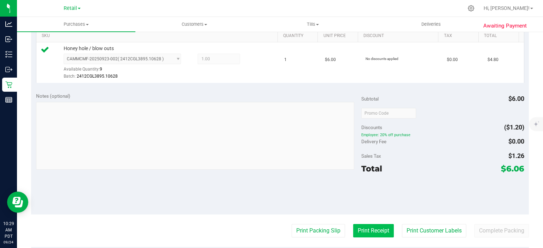
click at [375, 229] on button "Print Receipt" at bounding box center [373, 230] width 41 height 13
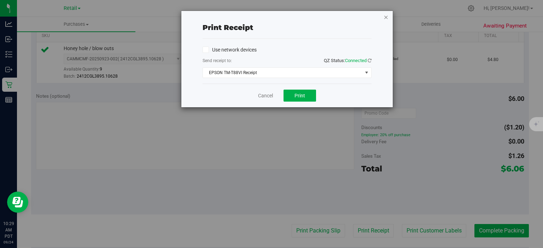
click at [385, 14] on icon "button" at bounding box center [385, 17] width 5 height 8
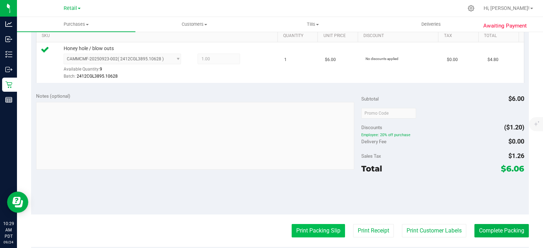
click at [312, 230] on button "Print Packing Slip" at bounding box center [318, 230] width 53 height 13
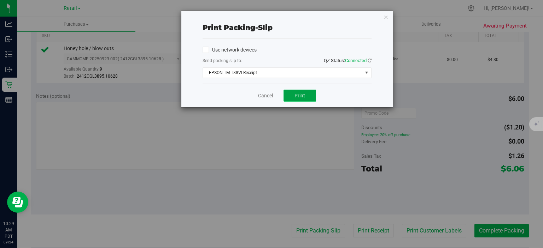
click at [302, 94] on span "Print" at bounding box center [299, 96] width 11 height 6
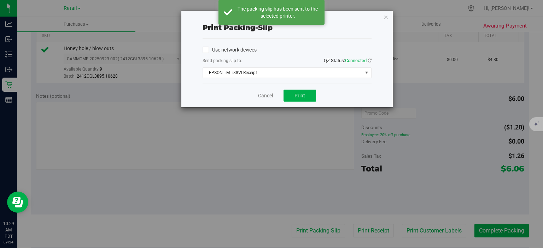
click at [384, 16] on icon "button" at bounding box center [385, 17] width 5 height 8
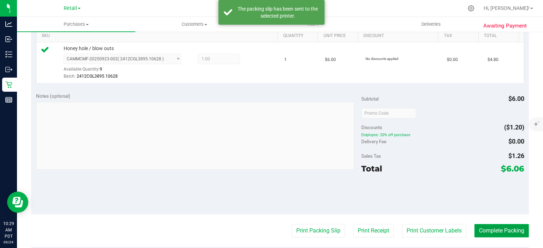
click at [502, 229] on button "Complete Packing" at bounding box center [501, 230] width 54 height 13
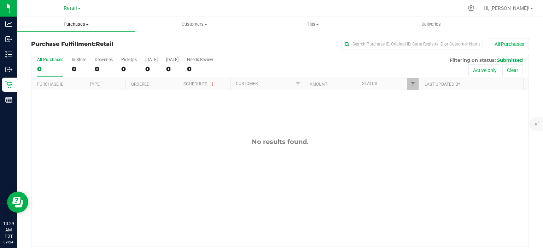
click at [81, 18] on uib-tab-heading "Purchases Summary of purchases Fulfillment All purchases" at bounding box center [76, 24] width 118 height 15
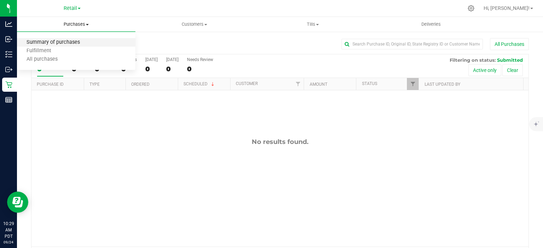
click at [66, 41] on span "Summary of purchases" at bounding box center [53, 43] width 72 height 6
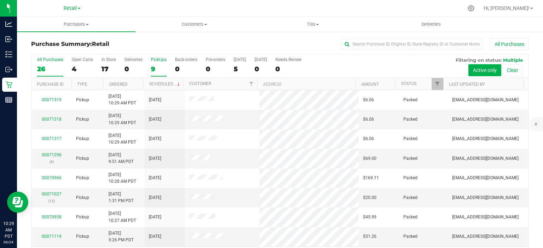
click at [153, 67] on div "9" at bounding box center [159, 69] width 16 height 8
click at [0, 0] on input "PickUps 9" at bounding box center [0, 0] width 0 height 0
click at [161, 85] on link "Scheduled" at bounding box center [165, 84] width 32 height 5
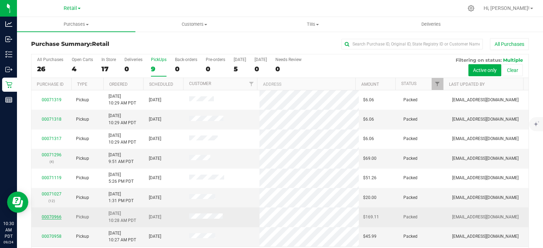
click at [51, 215] on link "00070966" at bounding box center [52, 217] width 20 height 5
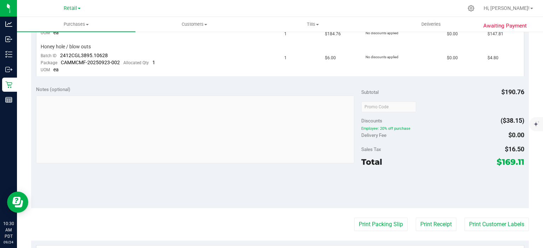
scroll to position [230, 0]
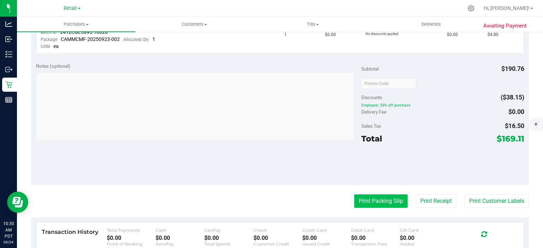
click at [378, 199] on button "Print Packing Slip" at bounding box center [380, 201] width 53 height 13
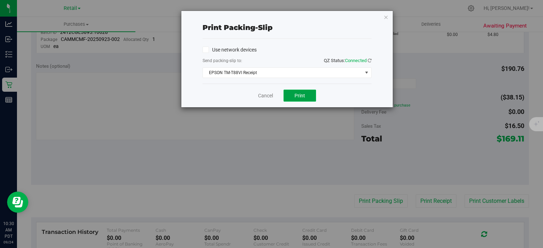
click at [297, 95] on span "Print" at bounding box center [299, 96] width 11 height 6
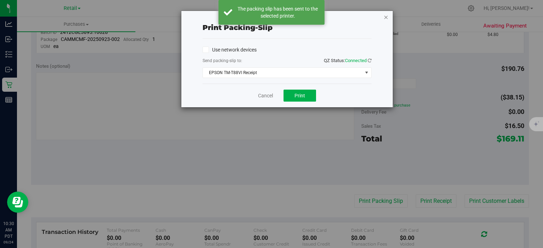
click at [385, 13] on icon "button" at bounding box center [385, 17] width 5 height 8
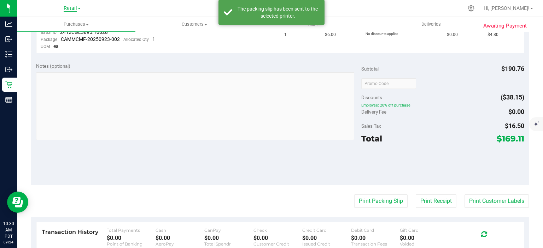
click at [72, 7] on span "Retail" at bounding box center [70, 8] width 13 height 6
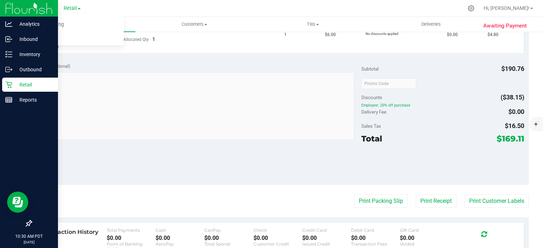
click at [1, 89] on link "Retail" at bounding box center [29, 85] width 58 height 15
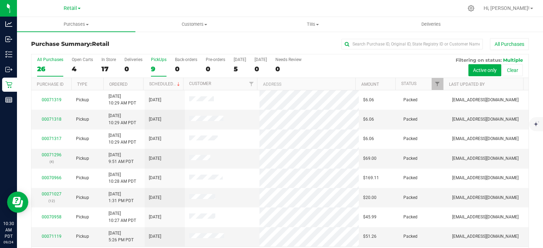
click at [151, 67] on div "9" at bounding box center [159, 69] width 16 height 8
click at [0, 0] on input "PickUps 9" at bounding box center [0, 0] width 0 height 0
click at [162, 83] on link "Scheduled" at bounding box center [165, 84] width 32 height 5
click at [177, 67] on div "0" at bounding box center [186, 69] width 22 height 8
click at [0, 0] on input "Back-orders 0" at bounding box center [0, 0] width 0 height 0
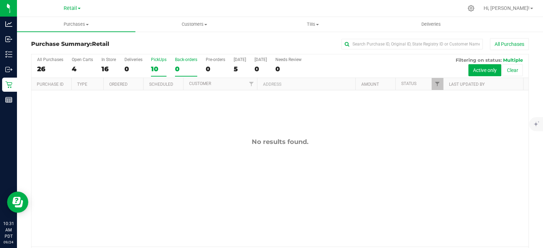
click at [154, 70] on div "10" at bounding box center [159, 69] width 16 height 8
click at [0, 0] on input "PickUps 10" at bounding box center [0, 0] width 0 height 0
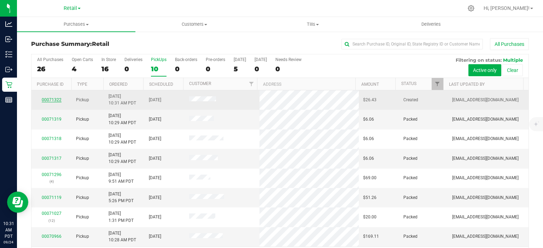
click at [53, 99] on link "00071322" at bounding box center [52, 100] width 20 height 5
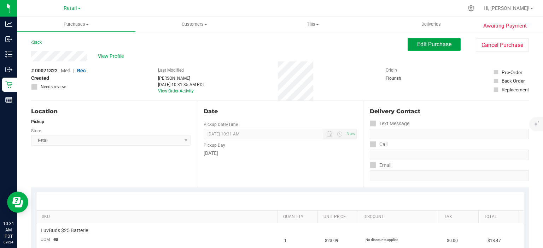
click at [438, 42] on span "Edit Purchase" at bounding box center [434, 44] width 34 height 7
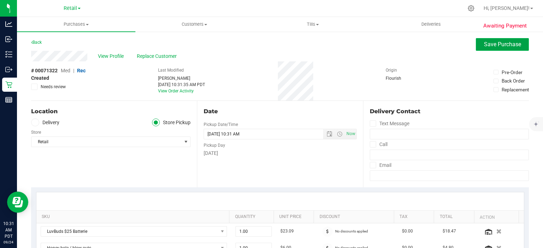
click at [513, 41] on span "Save Purchase" at bounding box center [502, 44] width 37 height 7
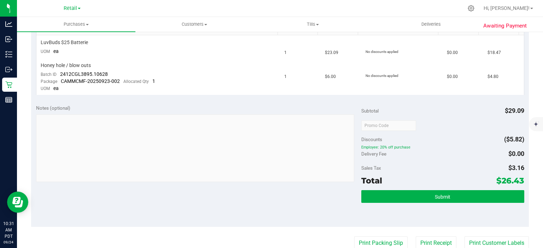
scroll to position [190, 0]
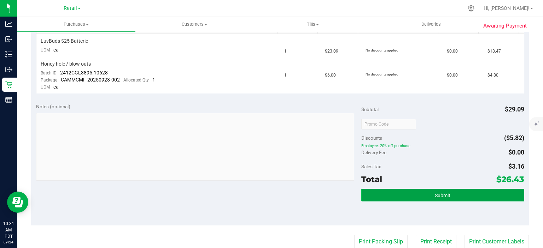
click at [438, 196] on span "Submit" at bounding box center [443, 196] width 16 height 6
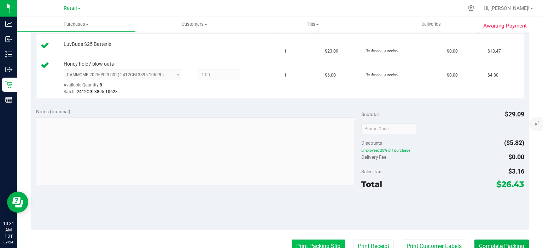
click at [315, 246] on button "Print Packing Slip" at bounding box center [318, 246] width 53 height 13
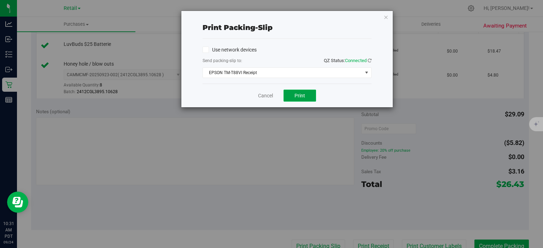
click at [301, 95] on span "Print" at bounding box center [299, 96] width 11 height 6
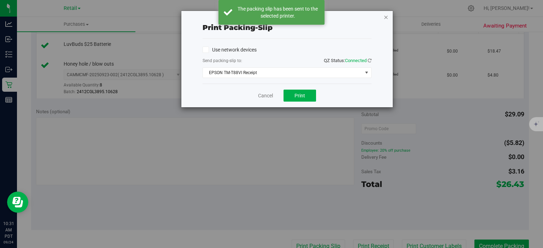
click at [388, 16] on icon "button" at bounding box center [385, 17] width 5 height 8
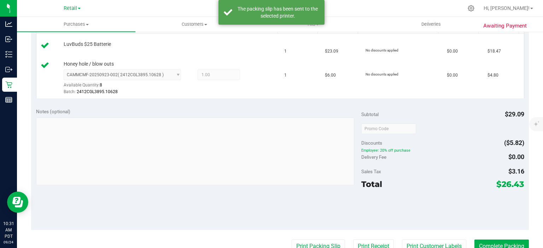
scroll to position [194, 0]
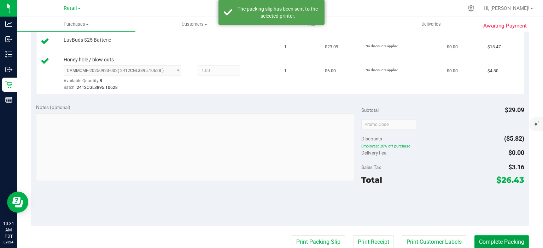
click at [499, 242] on button "Complete Packing" at bounding box center [501, 242] width 54 height 13
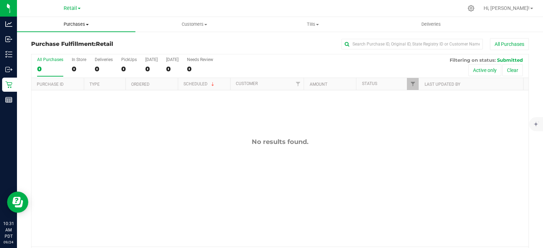
click at [84, 17] on uib-tab-heading "Purchases Summary of purchases Fulfillment All purchases" at bounding box center [76, 24] width 118 height 15
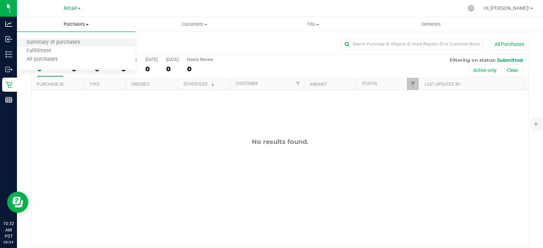
click at [69, 39] on li "Summary of purchases" at bounding box center [76, 43] width 118 height 8
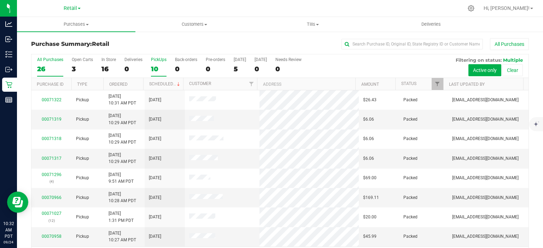
click at [154, 66] on div "10" at bounding box center [159, 69] width 16 height 8
click at [0, 0] on input "PickUps 10" at bounding box center [0, 0] width 0 height 0
click at [164, 83] on link "Scheduled" at bounding box center [165, 84] width 32 height 5
click at [175, 65] on div "0" at bounding box center [186, 69] width 22 height 8
click at [0, 0] on input "Back-orders 0" at bounding box center [0, 0] width 0 height 0
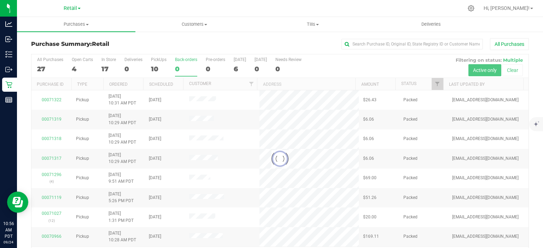
click at [158, 70] on div at bounding box center [279, 159] width 497 height 210
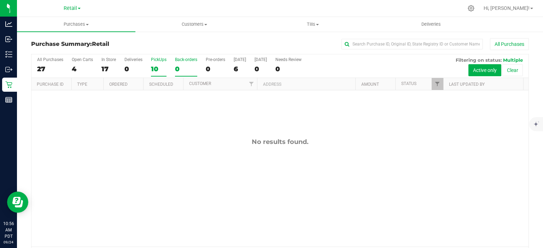
click at [153, 71] on div "10" at bounding box center [159, 69] width 16 height 8
click at [0, 0] on input "PickUps 10" at bounding box center [0, 0] width 0 height 0
